Goal: Contribute content

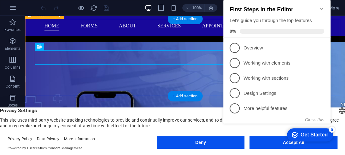
scroll to position [237, 0]
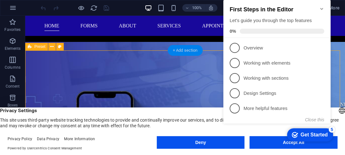
scroll to position [205, 0]
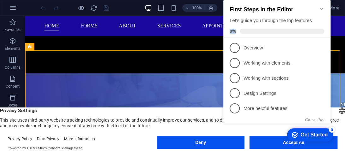
drag, startPoint x: 269, startPoint y: 2, endPoint x: 269, endPoint y: 19, distance: 17.4
click at [269, 19] on div "First Steps in the Editor Let's guide you through the top features 0%" at bounding box center [276, 19] width 107 height 38
click at [314, 119] on button "Close this" at bounding box center [314, 119] width 19 height 5
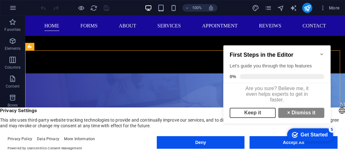
click at [263, 116] on link "Keep it" at bounding box center [253, 113] width 46 height 10
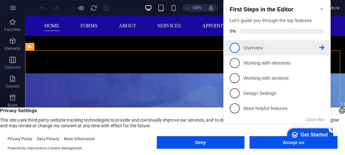
click at [234, 43] on span "1" at bounding box center [235, 48] width 10 height 10
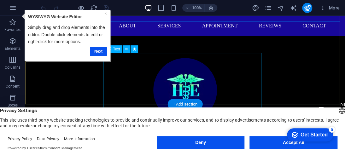
scroll to position [142, 0]
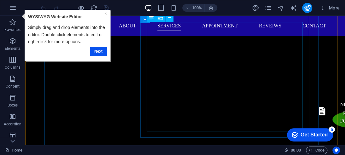
scroll to position [678, 0]
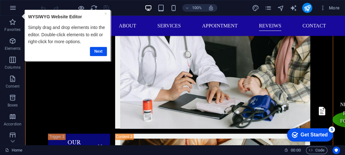
scroll to position [1877, 0]
